Goal: Task Accomplishment & Management: Manage account settings

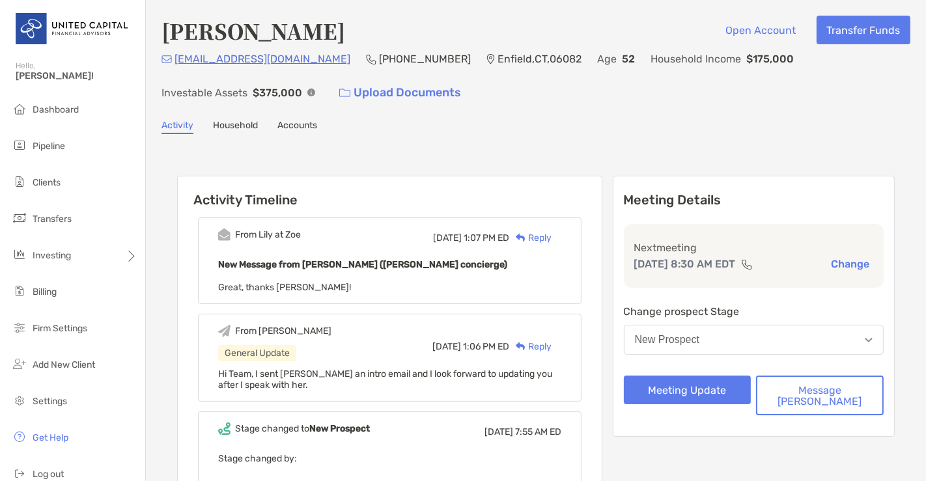
click at [372, 164] on div "Activity Timeline From [PERSON_NAME] at [PERSON_NAME][DATE] 1:07 PM ED Reply Ne…" at bounding box center [536, 384] width 718 height 442
click at [735, 391] on button "Meeting Update" at bounding box center [688, 390] width 128 height 29
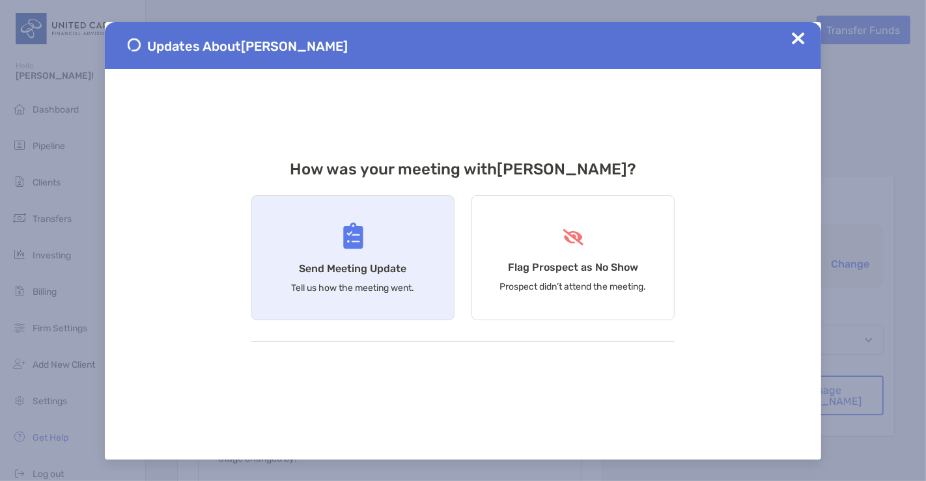
click at [290, 229] on div "Send Meeting Update Tell us how the meeting went." at bounding box center [352, 257] width 203 height 125
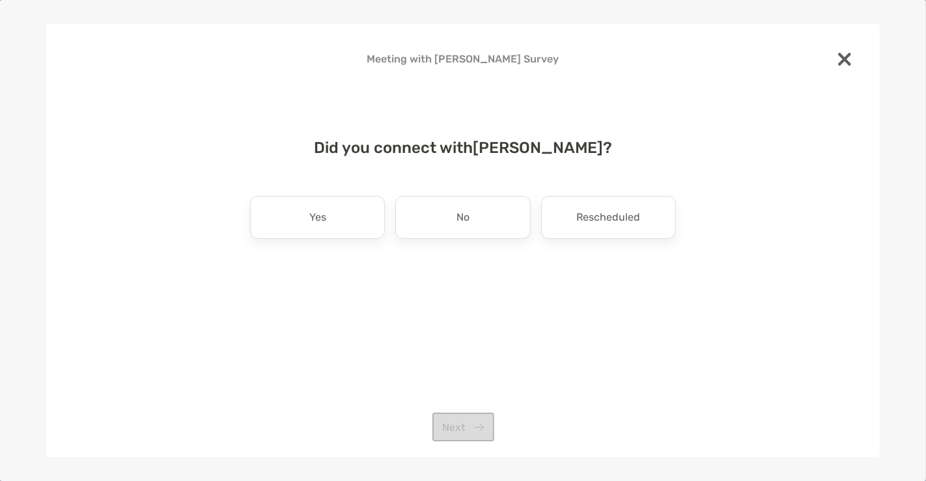
click at [290, 229] on div "Yes" at bounding box center [317, 217] width 135 height 43
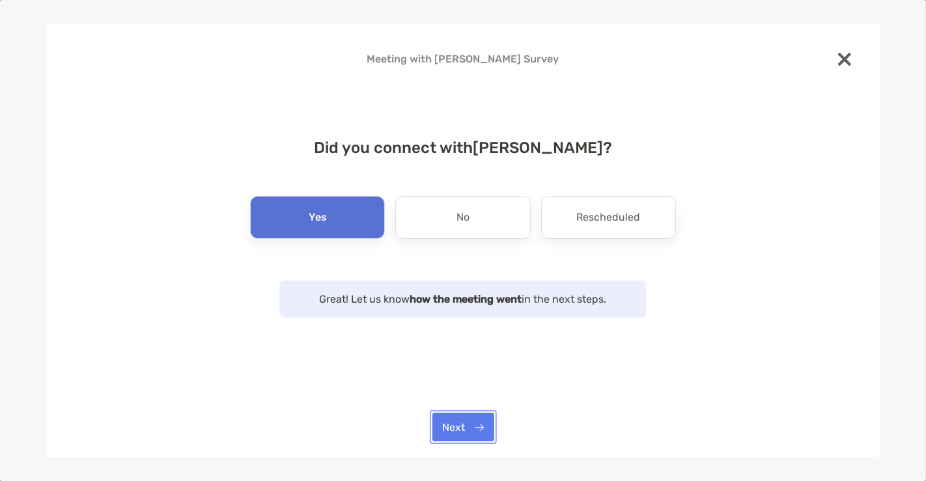
click at [458, 428] on button "Next" at bounding box center [463, 427] width 62 height 29
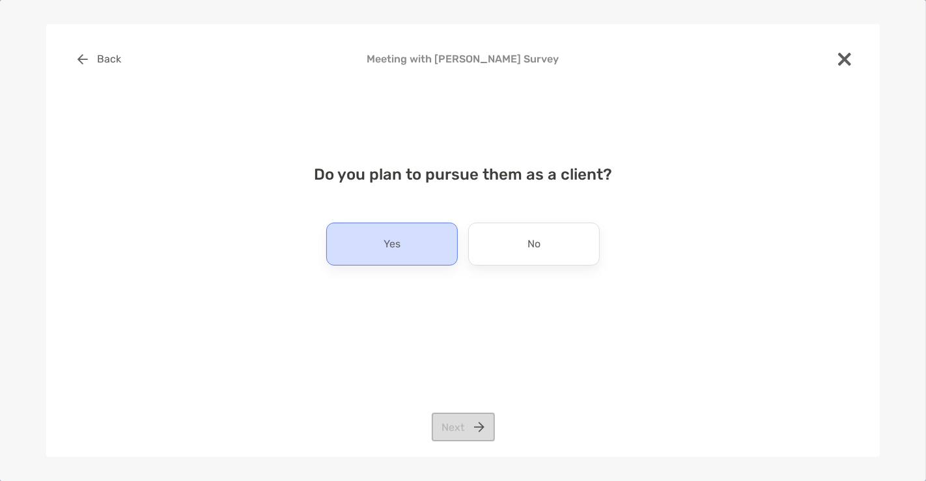
click at [384, 245] on p "Yes" at bounding box center [392, 244] width 17 height 21
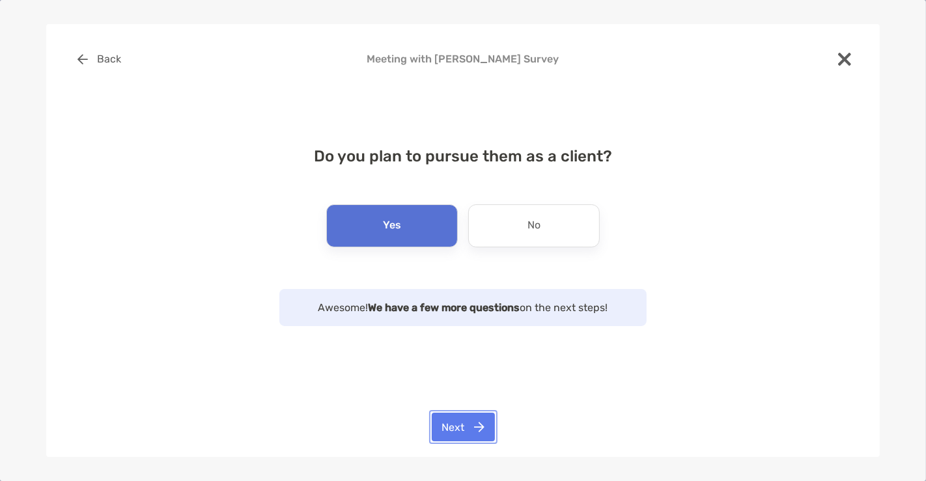
click at [470, 423] on button "Next" at bounding box center [463, 427] width 63 height 29
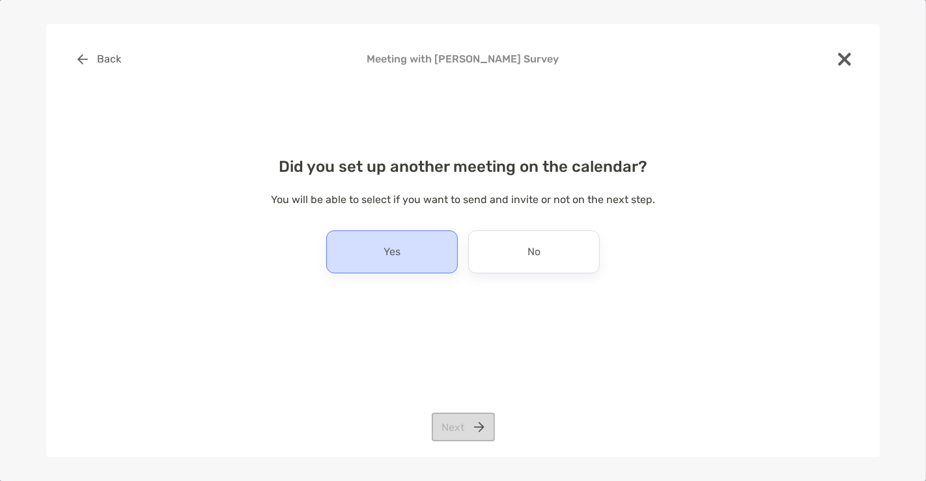
click at [424, 263] on div "Yes" at bounding box center [392, 252] width 132 height 43
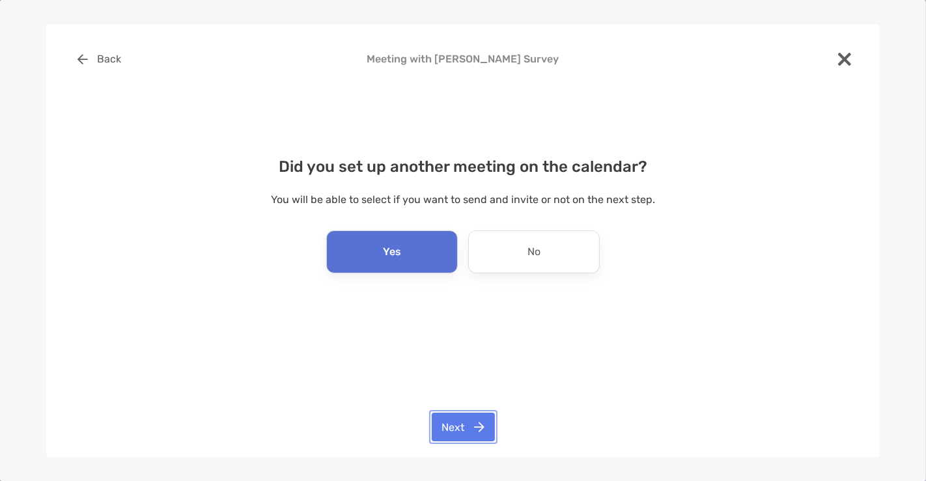
click at [461, 432] on button "Next" at bounding box center [463, 427] width 63 height 29
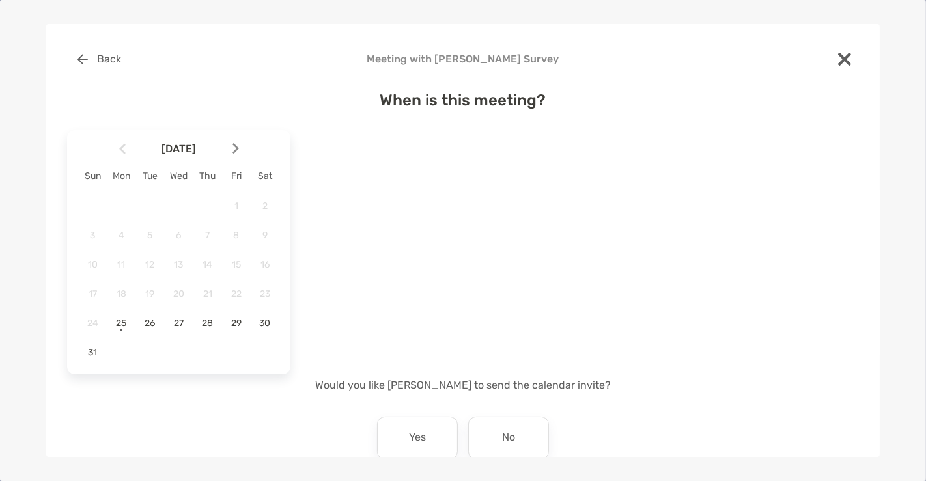
click at [233, 147] on img at bounding box center [235, 148] width 7 height 11
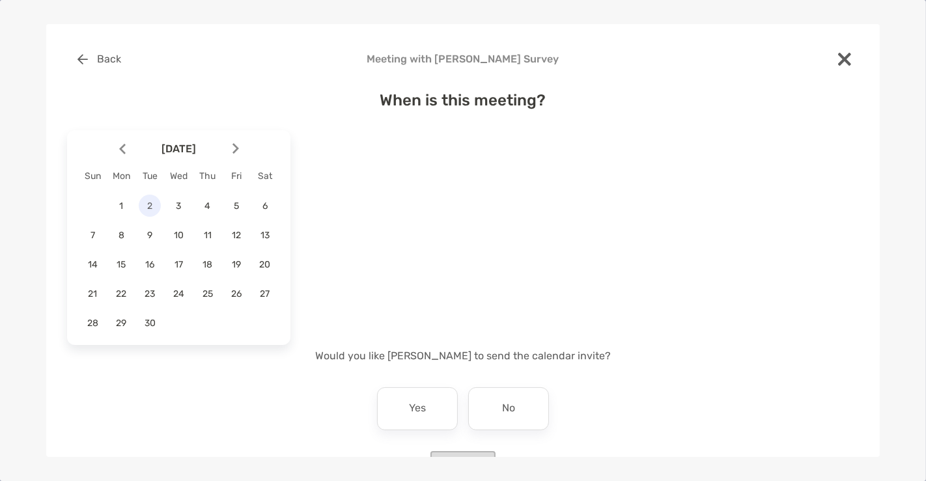
click at [158, 203] on span "2" at bounding box center [150, 206] width 22 height 11
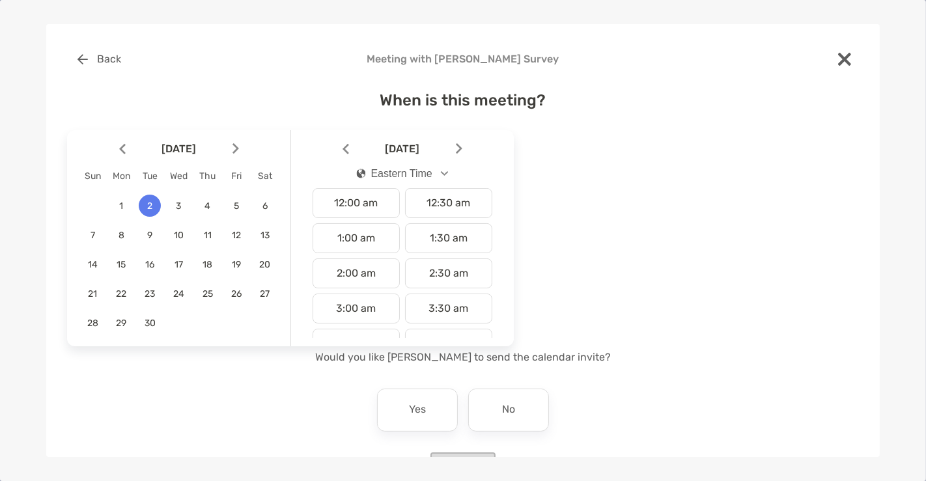
click at [158, 203] on span "2" at bounding box center [150, 206] width 22 height 11
click at [479, 235] on div "10:30 am" at bounding box center [448, 238] width 87 height 30
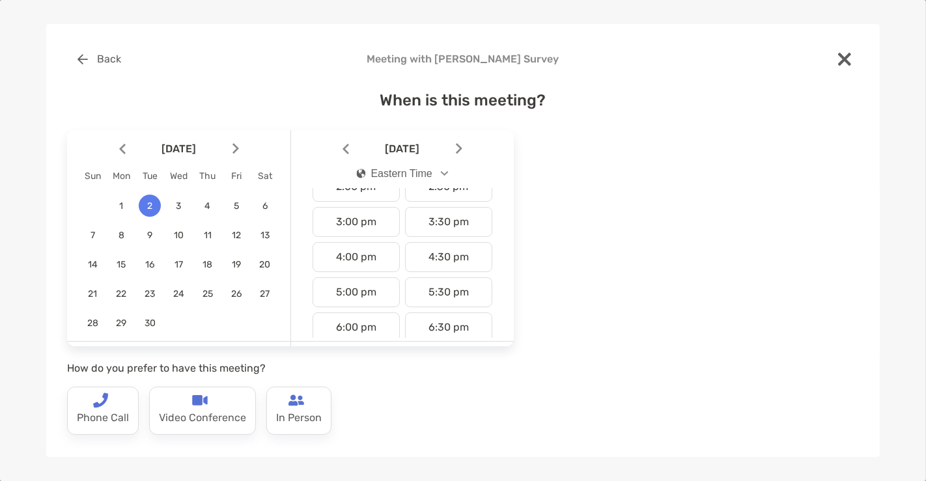
scroll to position [510, 0]
click at [204, 398] on img at bounding box center [200, 401] width 16 height 16
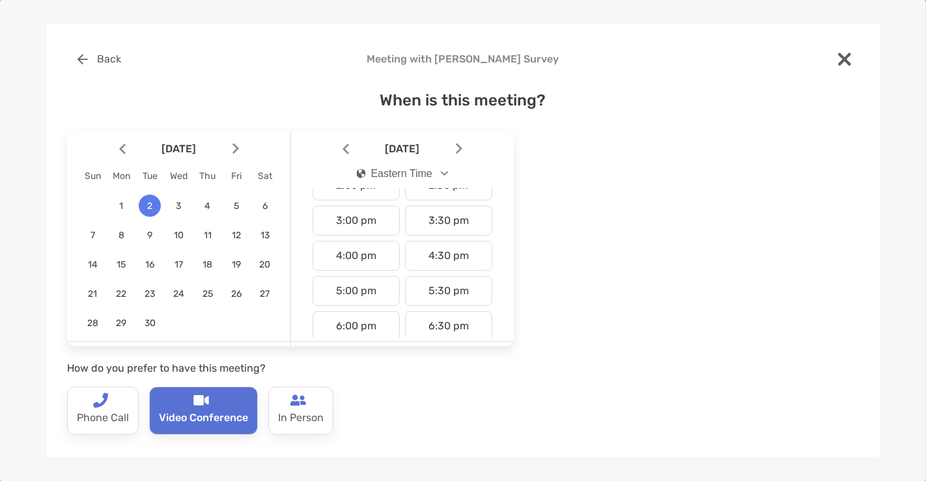
scroll to position [158, 0]
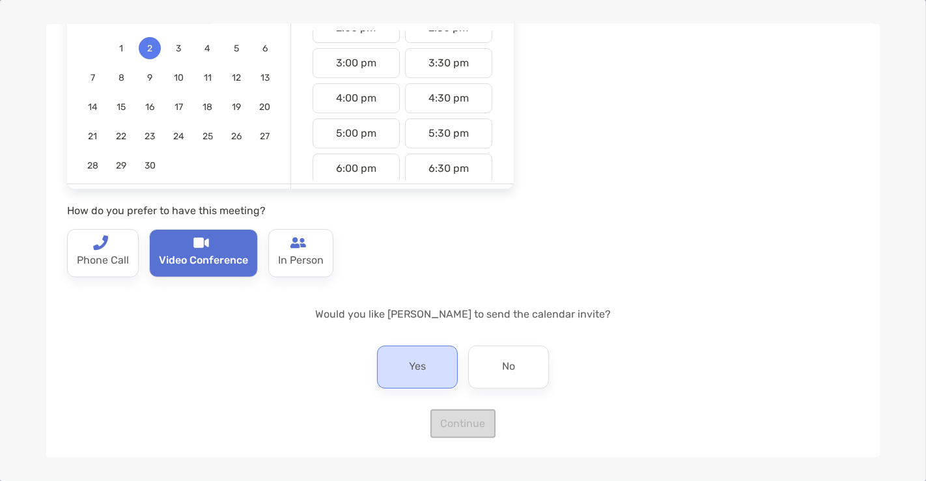
click at [402, 356] on div "Yes" at bounding box center [417, 367] width 81 height 43
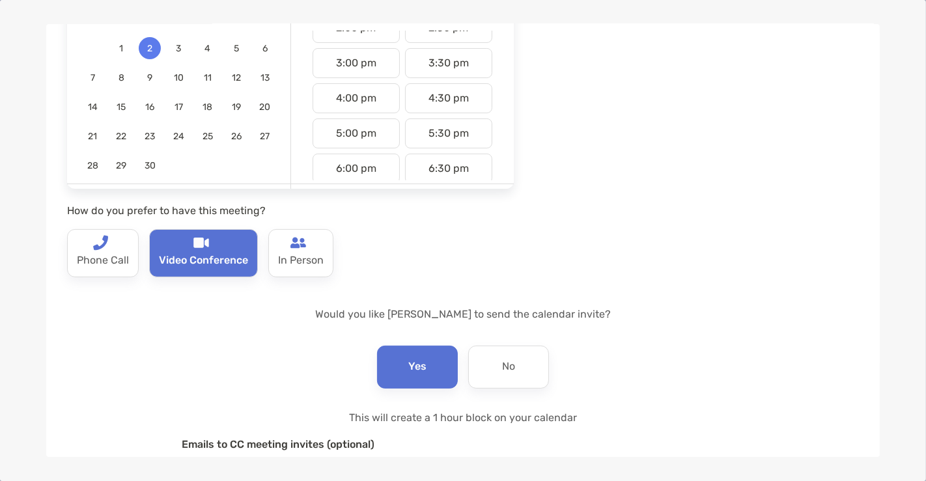
scroll to position [298, 0]
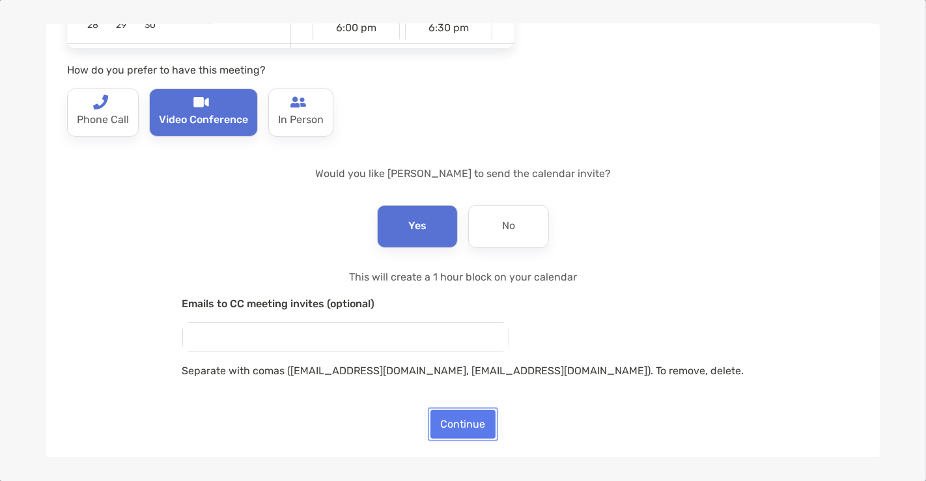
click at [463, 419] on button "Continue" at bounding box center [462, 424] width 65 height 29
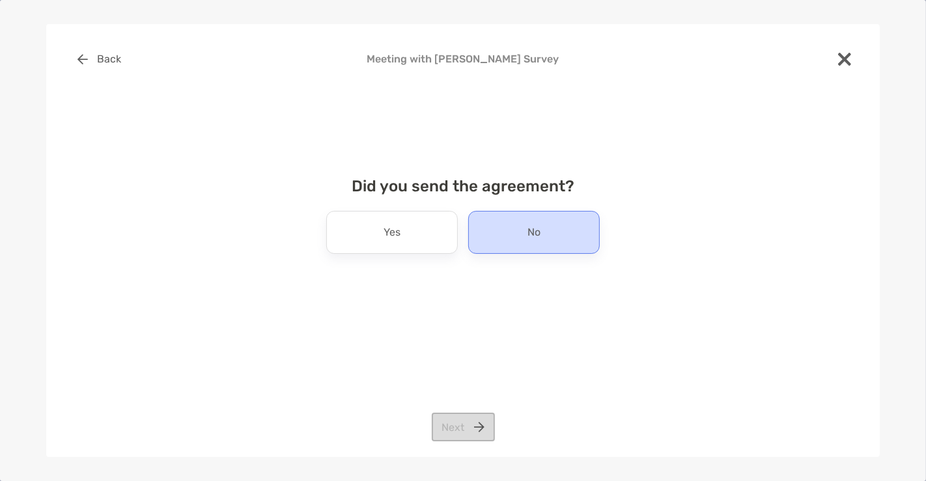
click at [511, 226] on div "No" at bounding box center [534, 232] width 132 height 43
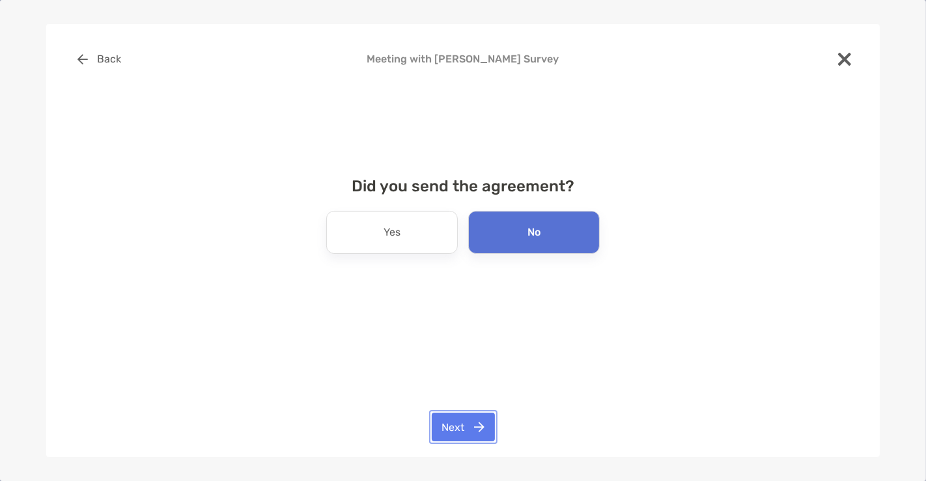
click at [442, 428] on button "Next" at bounding box center [463, 427] width 63 height 29
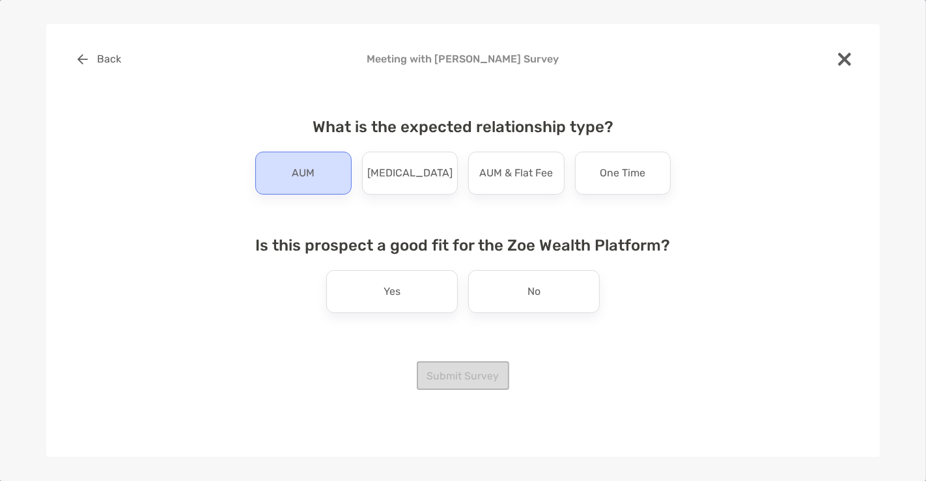
click at [288, 179] on div "AUM" at bounding box center [303, 173] width 96 height 43
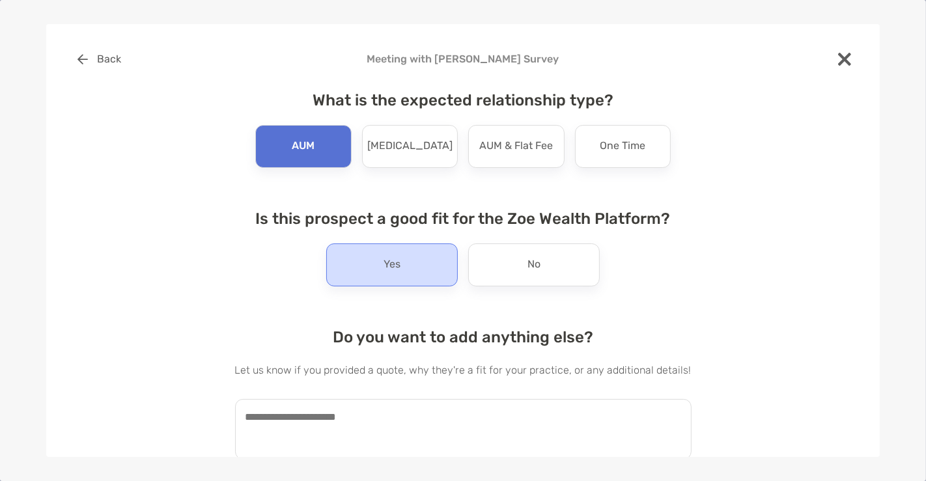
click at [371, 261] on div "Yes" at bounding box center [392, 265] width 132 height 43
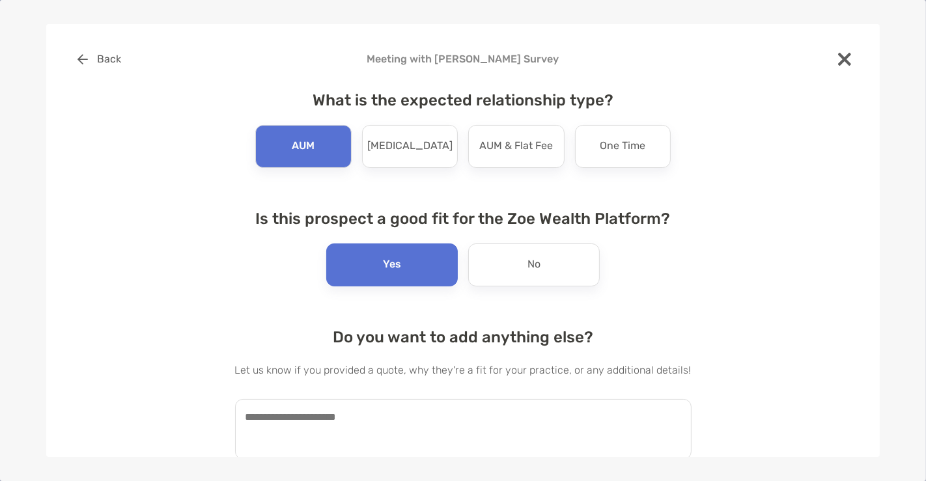
scroll to position [40, 0]
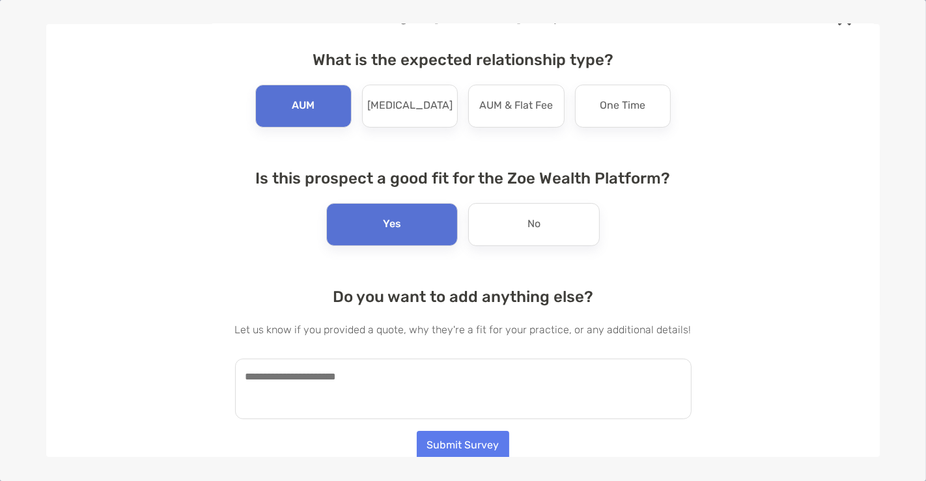
click at [339, 372] on textarea at bounding box center [463, 389] width 456 height 61
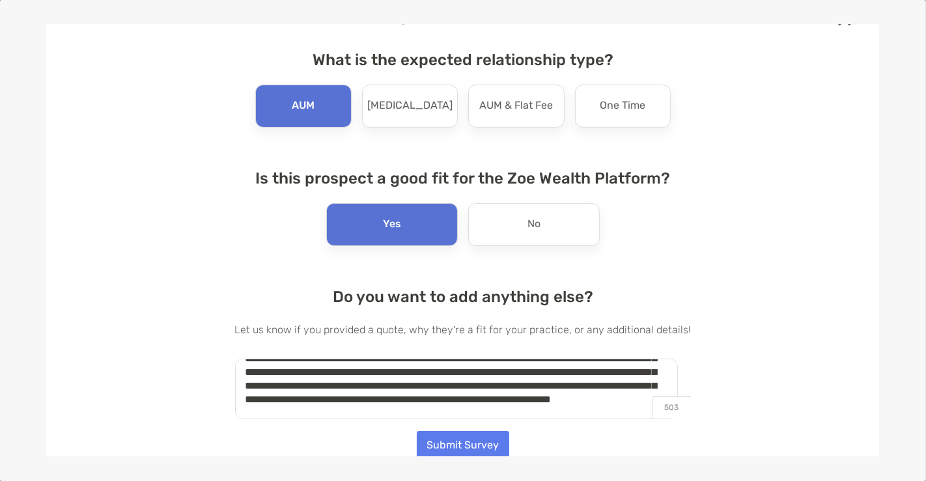
scroll to position [46, 0]
type textarea "**********"
click at [468, 449] on button "Submit Survey" at bounding box center [463, 445] width 92 height 29
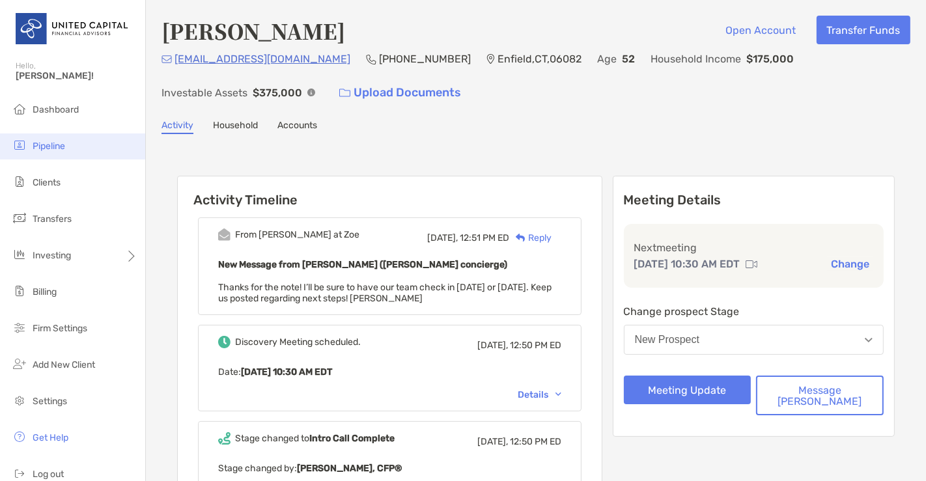
click at [74, 137] on li "Pipeline" at bounding box center [72, 146] width 145 height 26
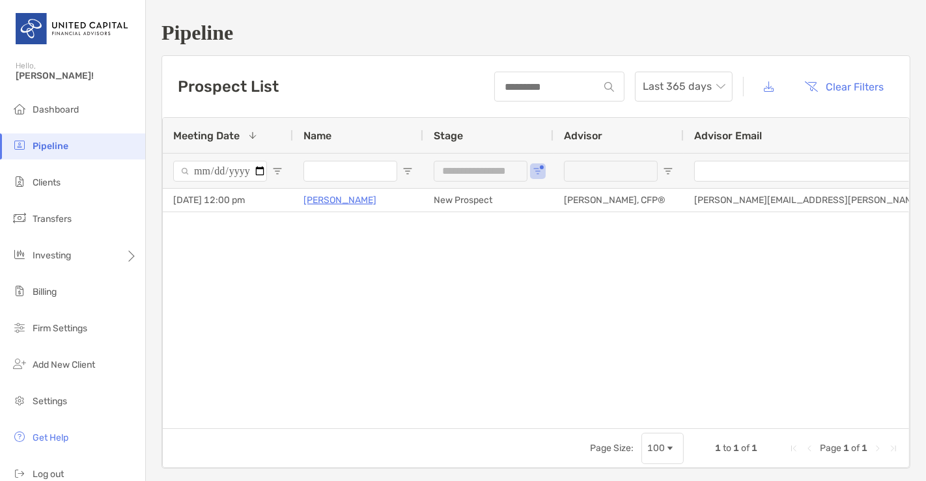
click at [546, 163] on div "**********" at bounding box center [488, 170] width 130 height 35
click at [537, 170] on span "Open Filter Menu" at bounding box center [538, 171] width 10 height 10
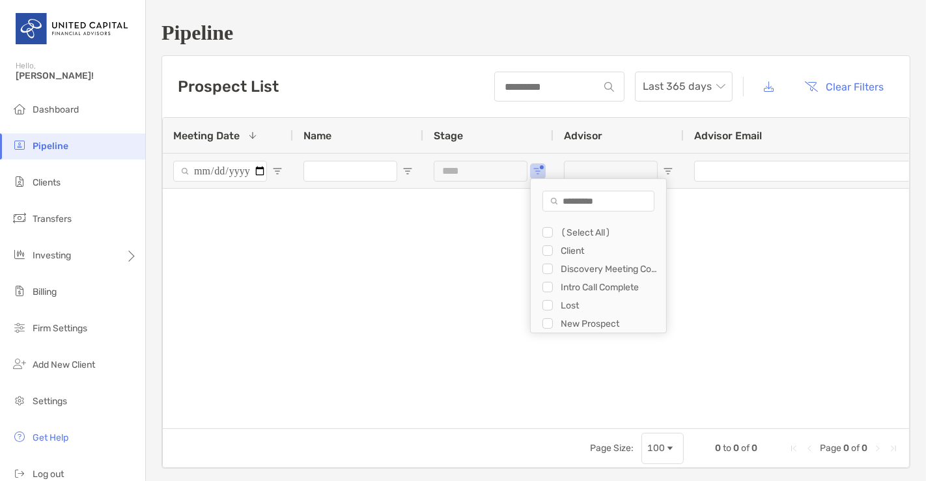
scroll to position [18, 0]
type input "**********"
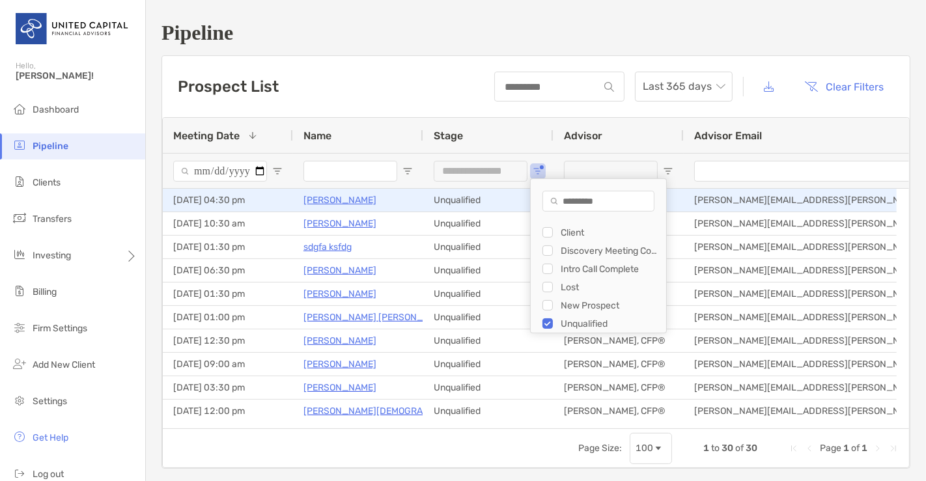
click at [345, 197] on p "[PERSON_NAME]" at bounding box center [339, 200] width 73 height 16
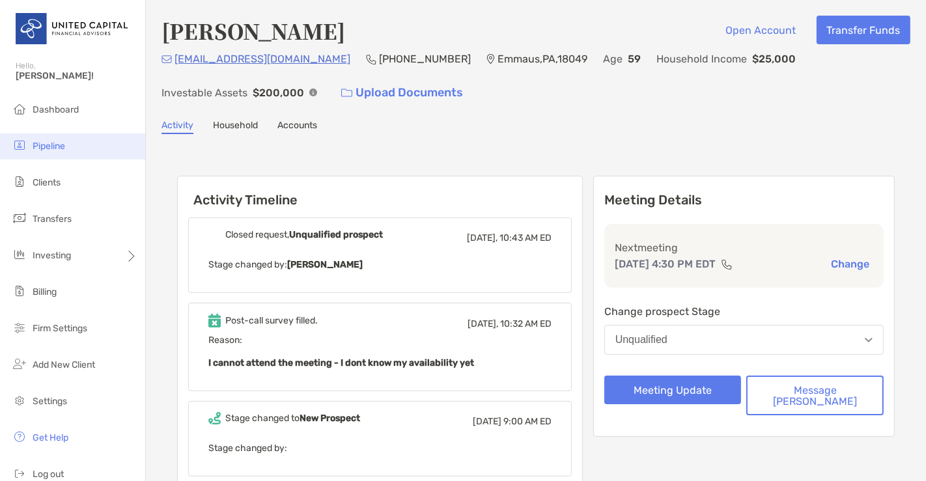
click at [44, 144] on span "Pipeline" at bounding box center [49, 146] width 33 height 11
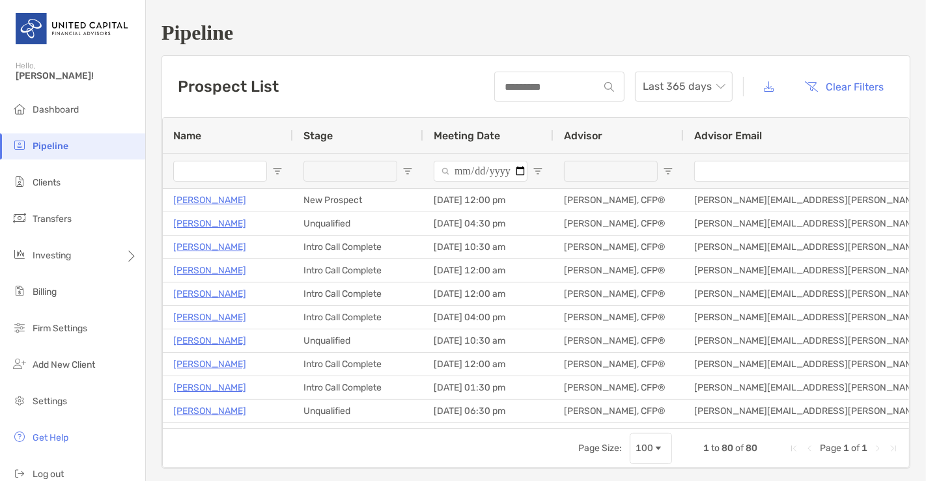
type input "**********"
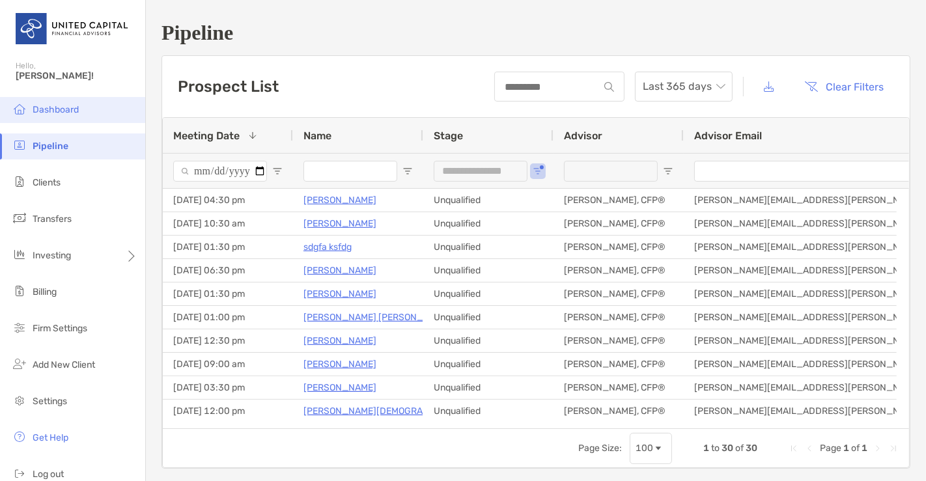
click at [50, 118] on li "Dashboard" at bounding box center [72, 110] width 145 height 26
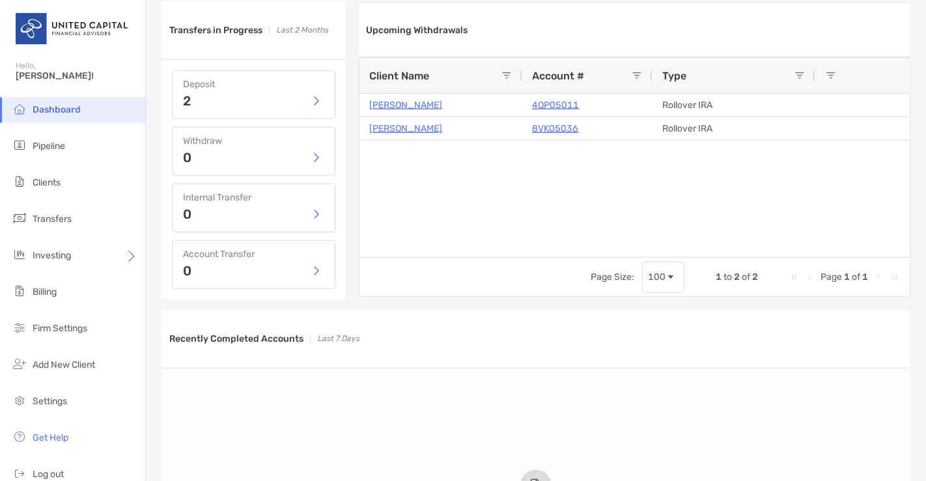
scroll to position [606, 0]
